Goal: Transaction & Acquisition: Subscribe to service/newsletter

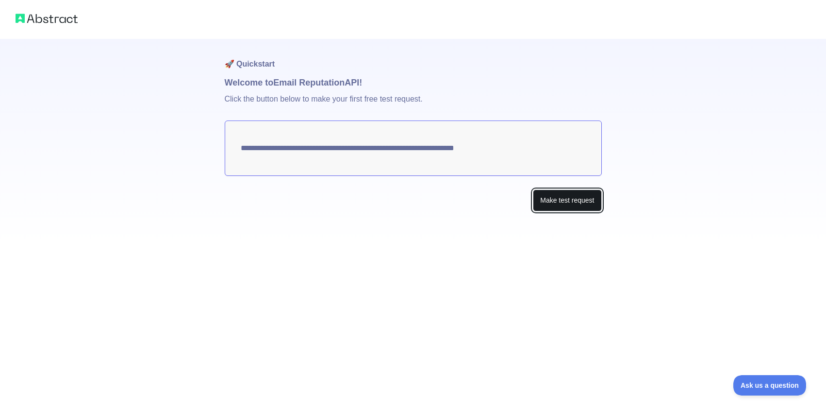
click at [559, 203] on button "Make test request" at bounding box center [567, 200] width 68 height 22
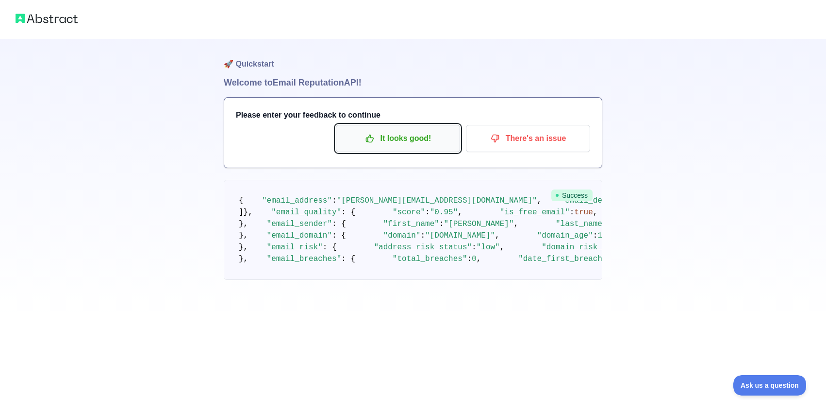
click at [412, 139] on p "It looks good!" at bounding box center [398, 138] width 110 height 17
